Goal: Navigation & Orientation: Understand site structure

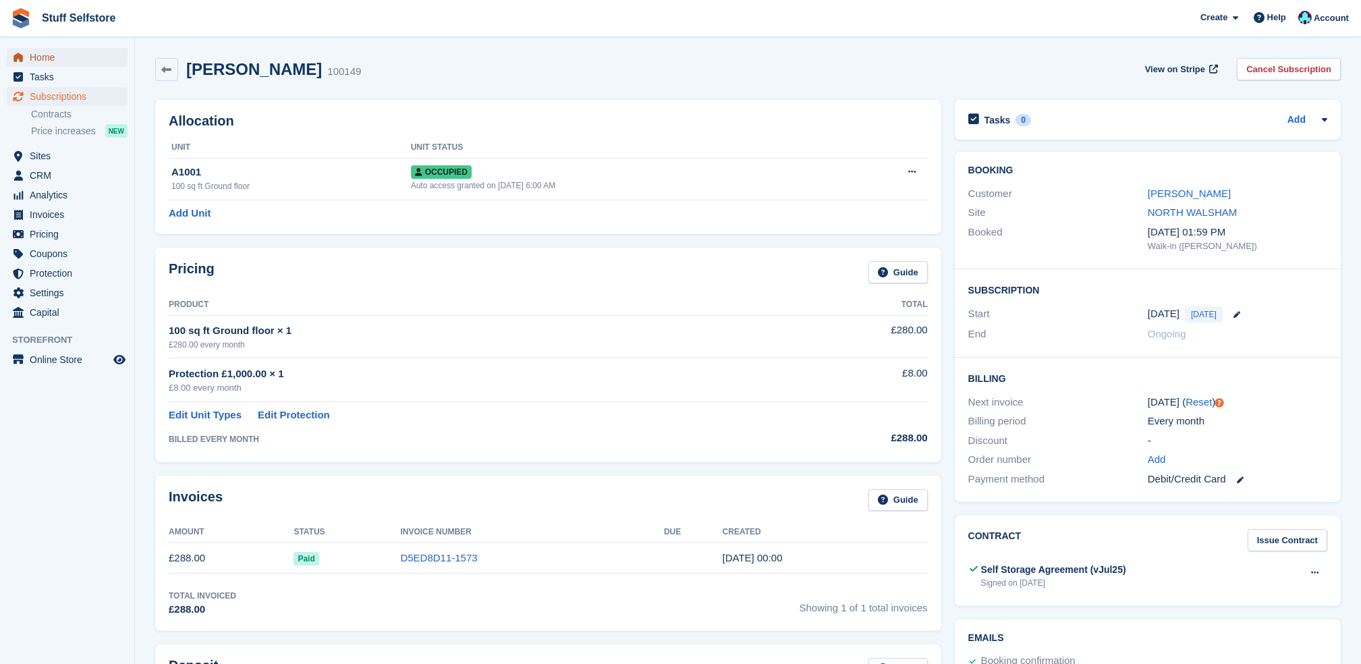
drag, startPoint x: 0, startPoint y: 0, endPoint x: 86, endPoint y: 47, distance: 98.4
click at [86, 48] on span "Home" at bounding box center [70, 57] width 81 height 19
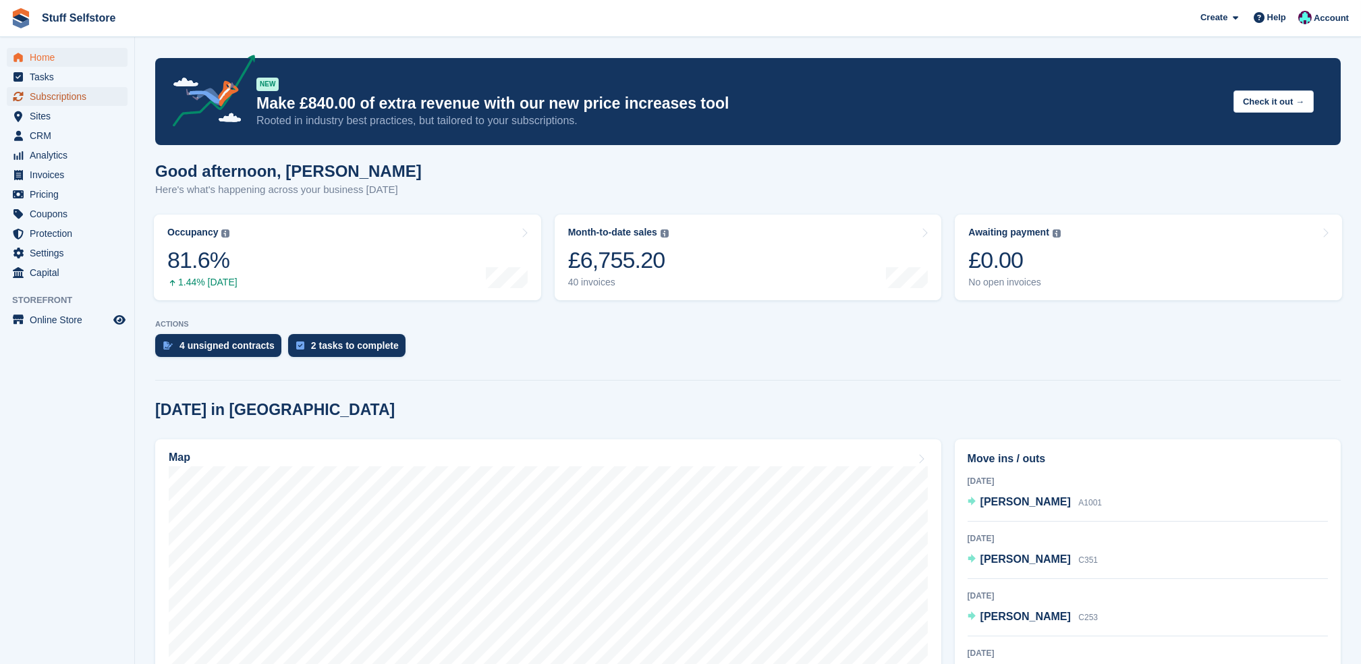
click at [93, 99] on span "Subscriptions" at bounding box center [70, 96] width 81 height 19
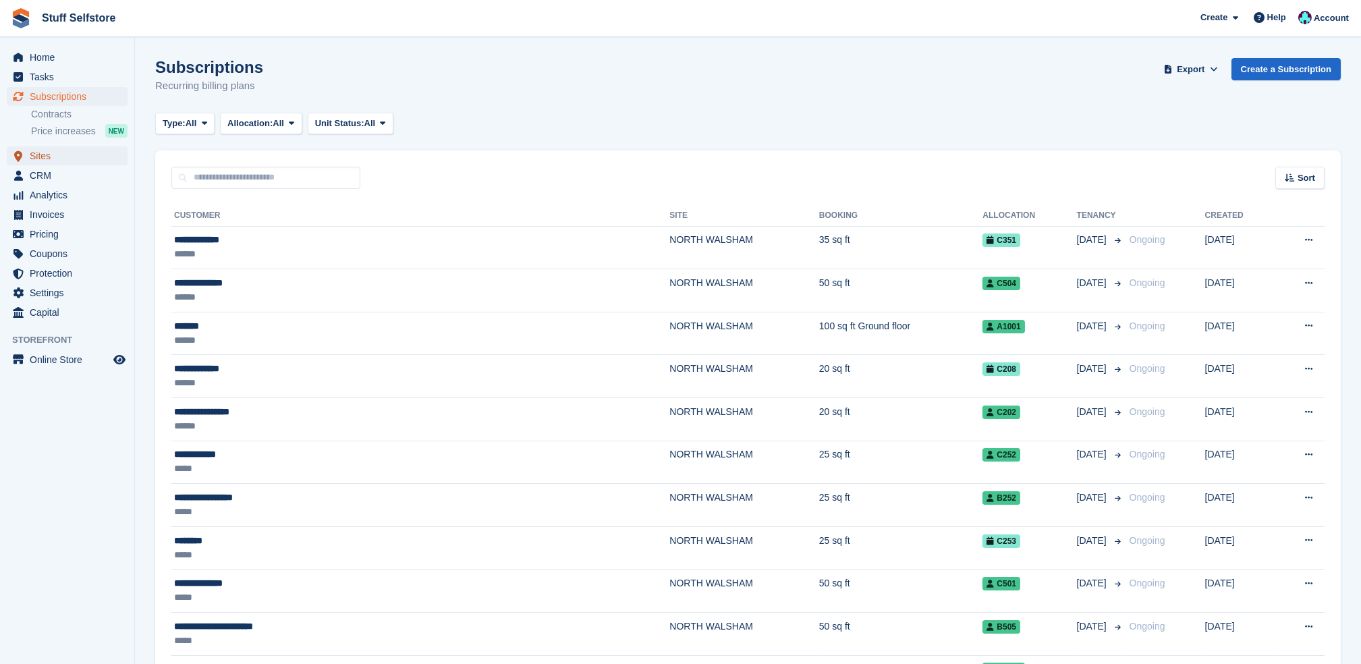
click at [98, 157] on span "Sites" at bounding box center [70, 155] width 81 height 19
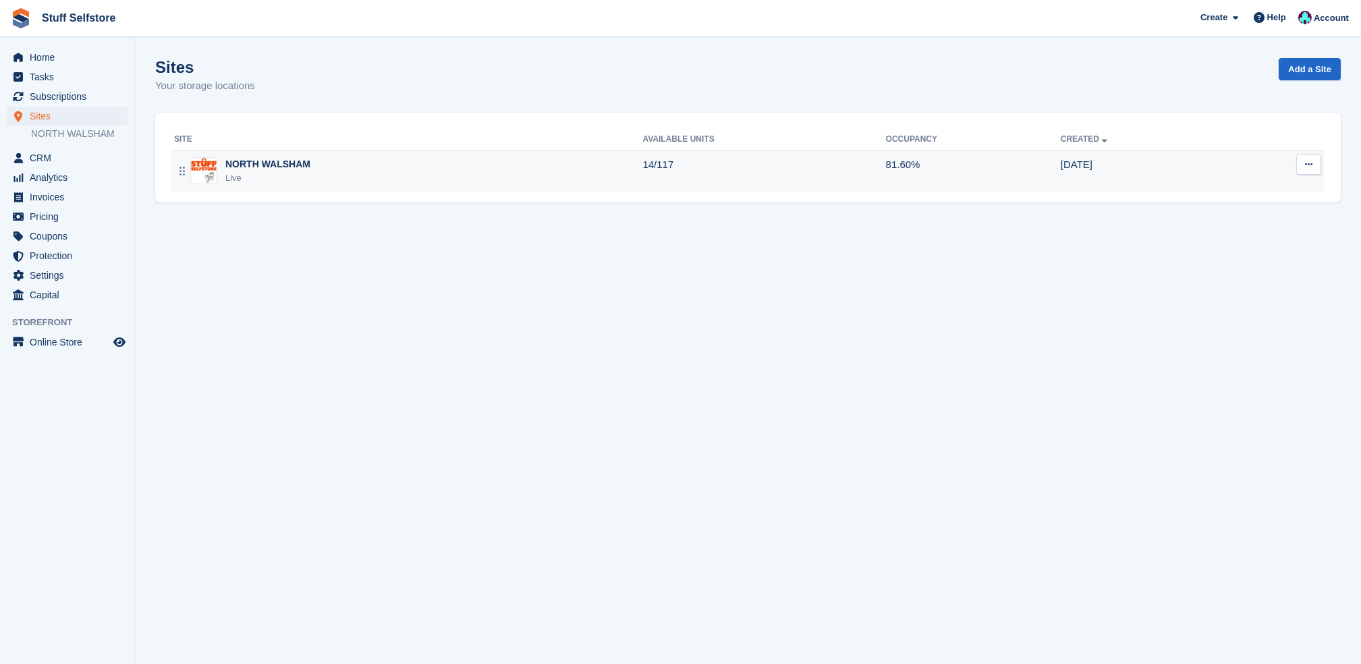
click at [765, 169] on td "14/117" at bounding box center [763, 171] width 243 height 42
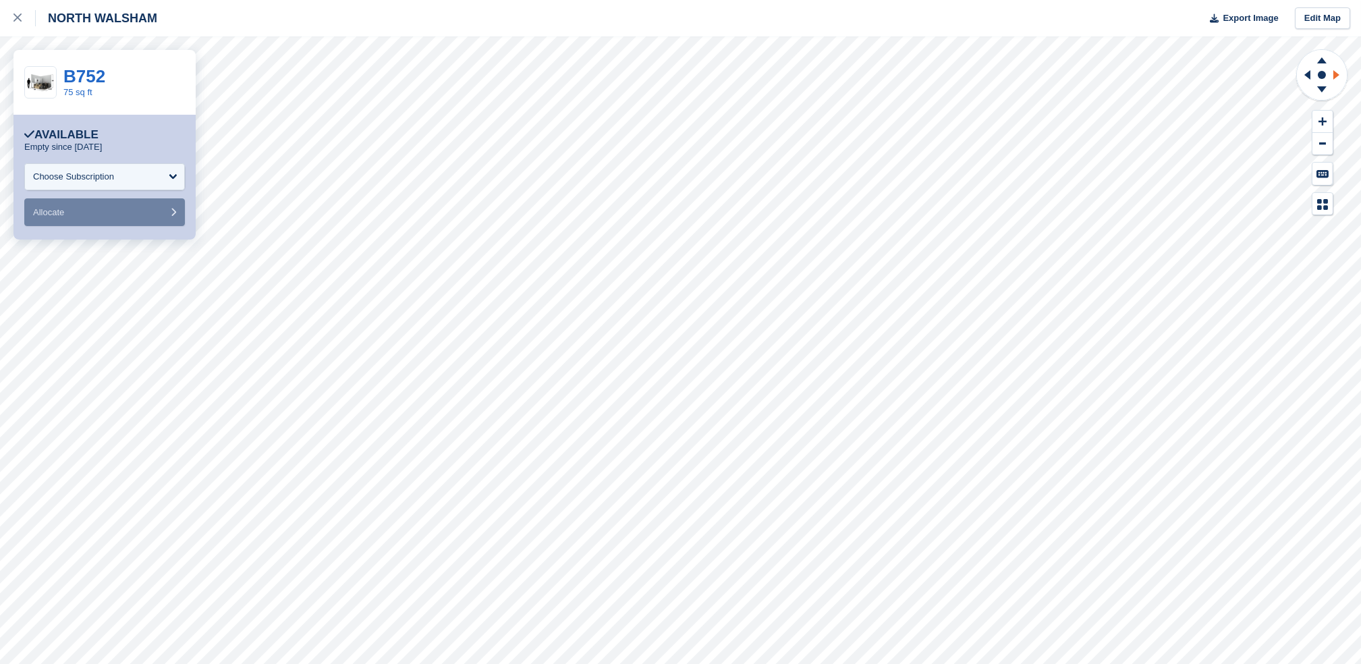
click at [1331, 82] on icon at bounding box center [1338, 74] width 17 height 35
click at [1310, 74] on icon at bounding box center [1307, 74] width 6 height 9
click at [1310, 75] on icon at bounding box center [1307, 74] width 6 height 9
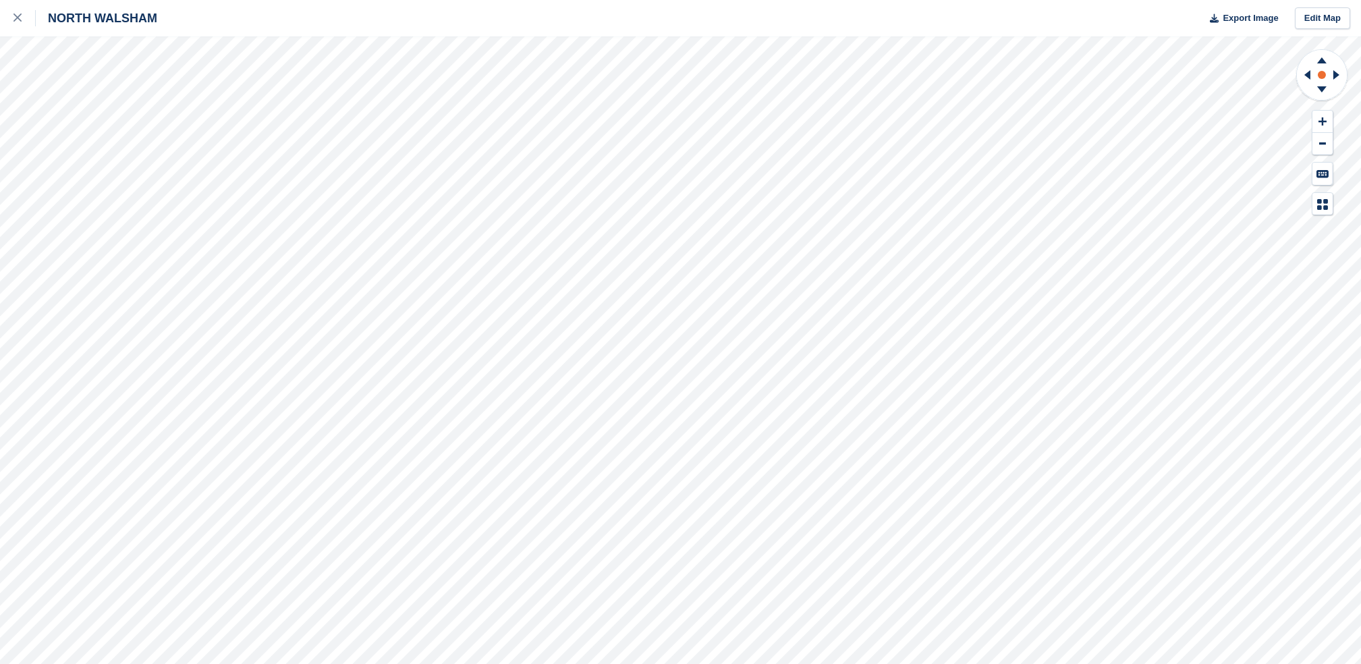
click at [1325, 75] on circle at bounding box center [1322, 75] width 8 height 8
click at [1323, 76] on circle at bounding box center [1322, 75] width 8 height 8
click at [23, 22] on div at bounding box center [24, 18] width 22 height 16
